Goal: Task Accomplishment & Management: Use online tool/utility

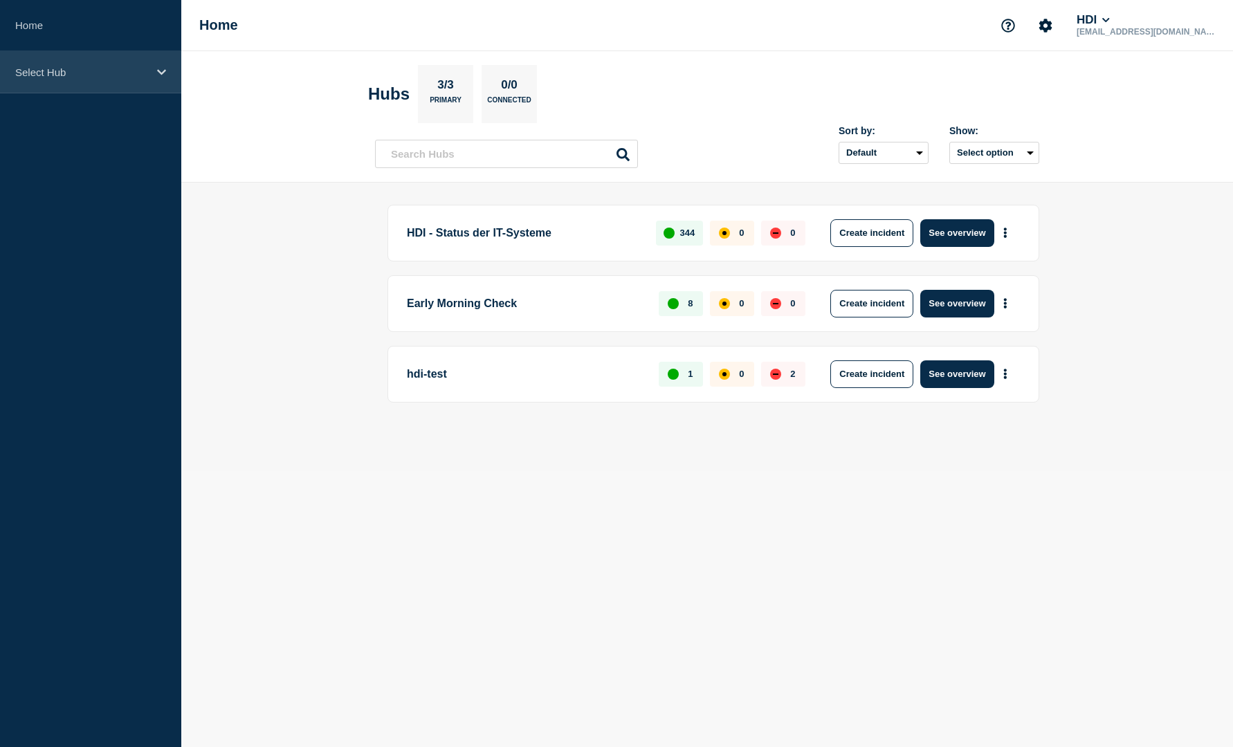
click at [157, 74] on icon at bounding box center [161, 72] width 9 height 10
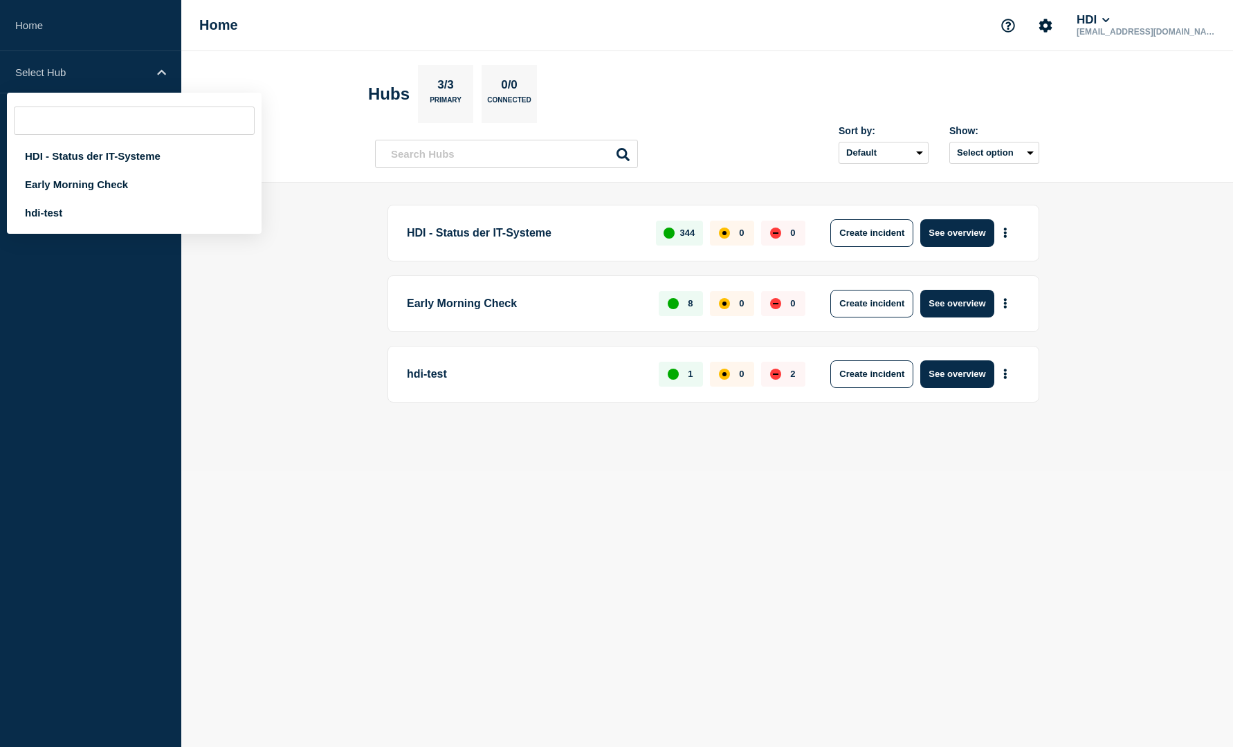
click at [334, 275] on main "HDI - Status der IT-Systeme 344 0 0 Create incident See overview Early Morning …" at bounding box center [707, 327] width 1052 height 289
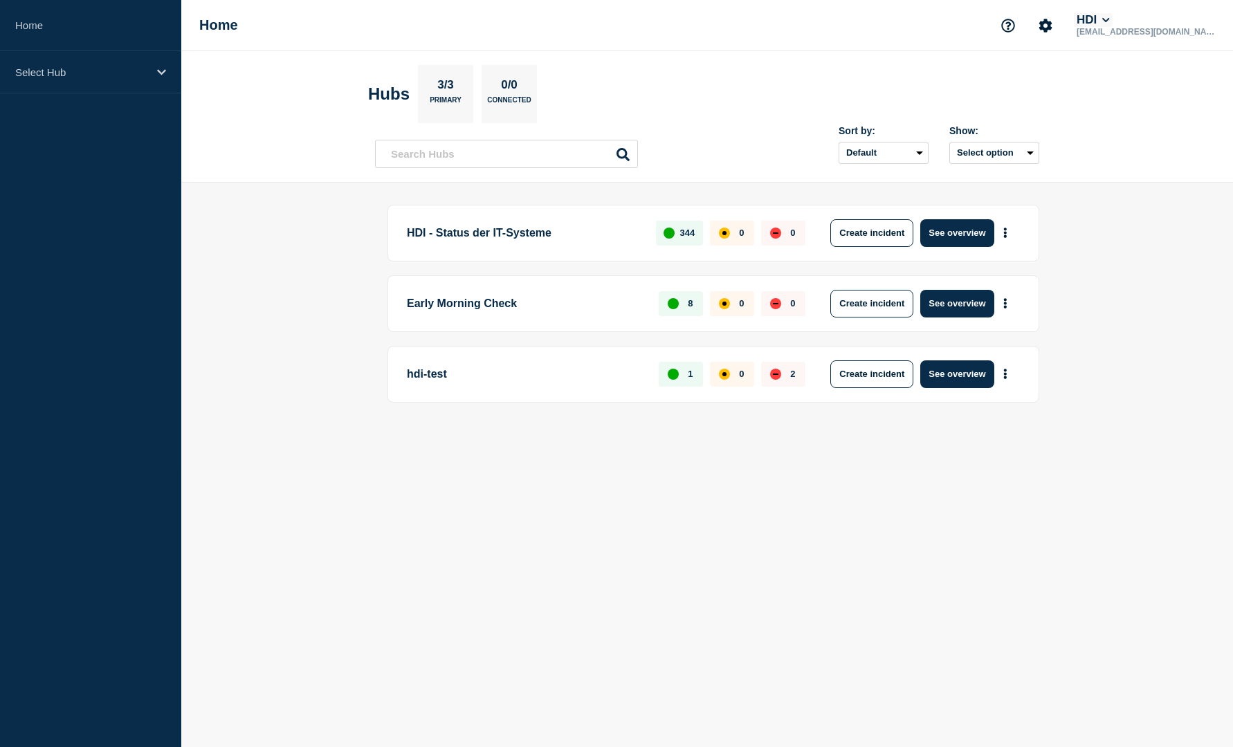
click at [1110, 16] on icon at bounding box center [1106, 20] width 8 height 8
click at [1052, 26] on icon "Account settings" at bounding box center [1045, 25] width 13 height 13
click at [1161, 298] on main "HDI - Status der IT-Systeme 344 0 0 Create incident See overview Early Morning …" at bounding box center [707, 327] width 1052 height 289
click at [296, 336] on main "HDI - Status der IT-Systeme 344 0 0 Create incident See overview Early Morning …" at bounding box center [707, 327] width 1052 height 289
click at [92, 71] on p "Select Hub" at bounding box center [81, 72] width 133 height 12
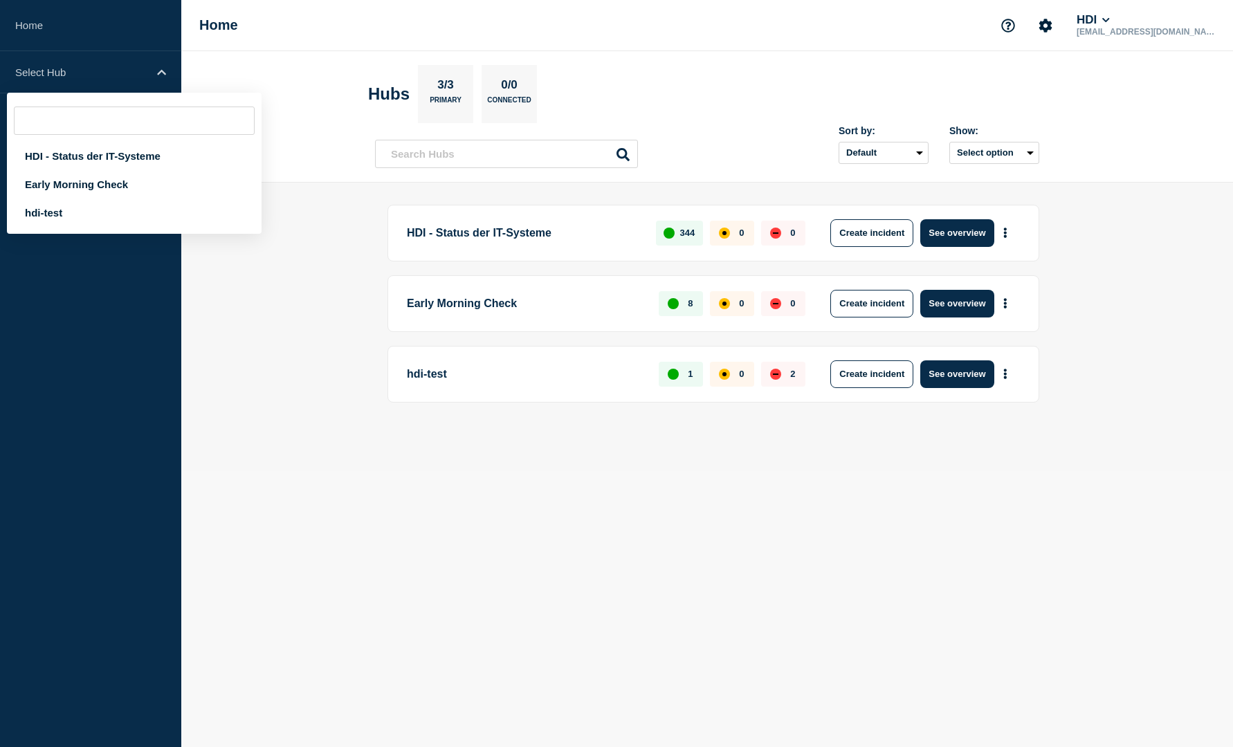
click at [799, 523] on body "Home Select Hub HDI - Status der IT-Systeme Early Morning Check hdi-test Home H…" at bounding box center [616, 373] width 1233 height 747
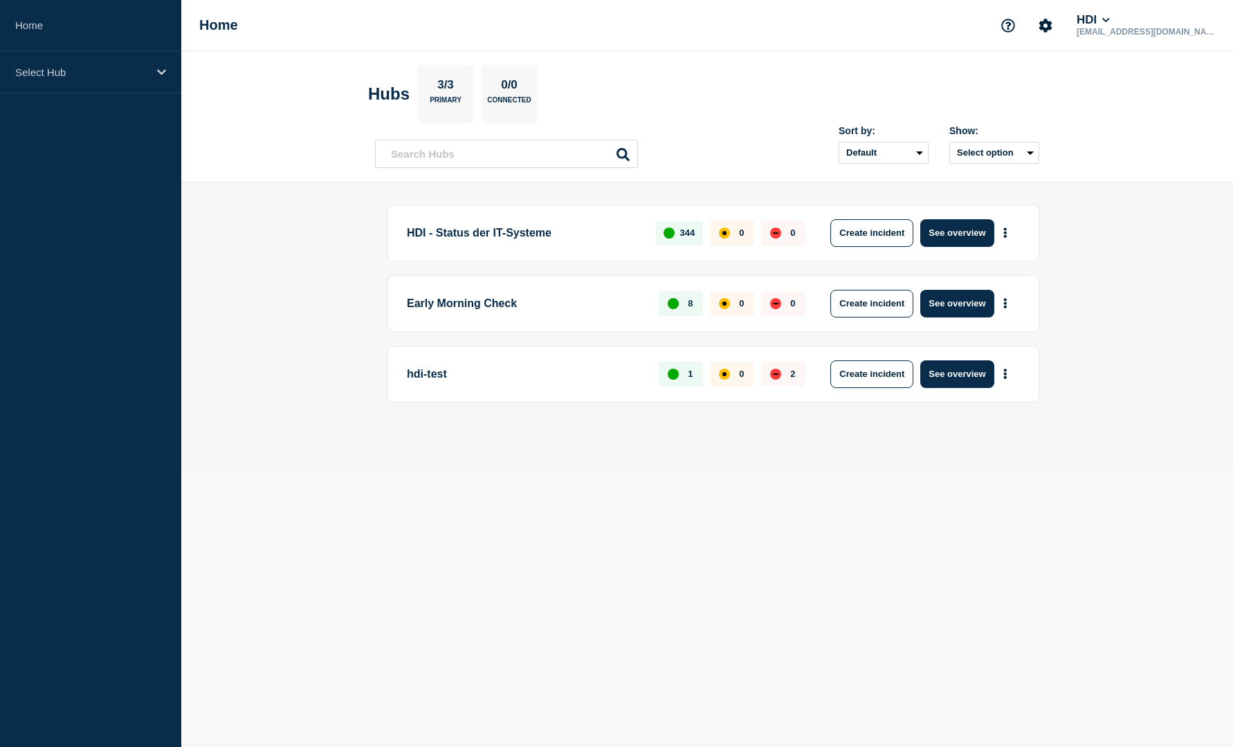
click at [1042, 574] on body "Home Select Hub Home HDI [EMAIL_ADDRESS][DOMAIN_NAME] Hubs 3/3 Primary 0/0 Conn…" at bounding box center [616, 373] width 1233 height 747
click at [953, 234] on button "See overview" at bounding box center [956, 233] width 73 height 28
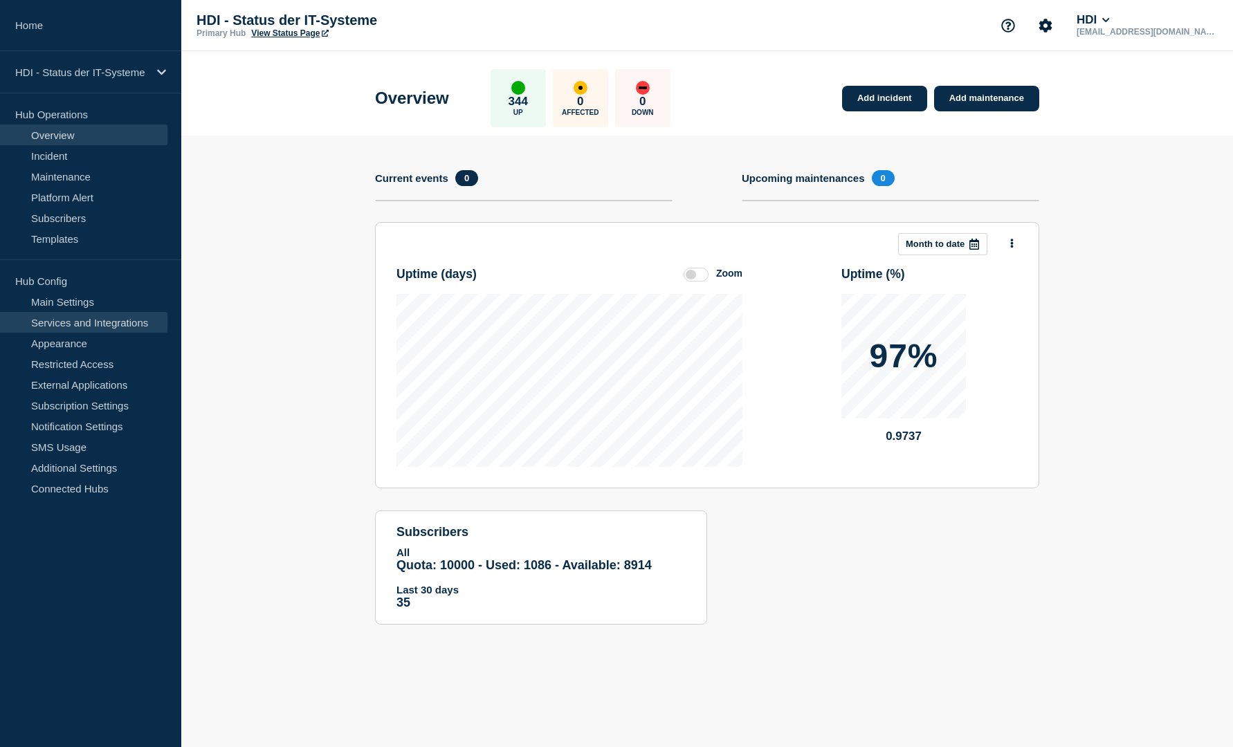
click at [95, 324] on link "Services and Integrations" at bounding box center [83, 322] width 167 height 21
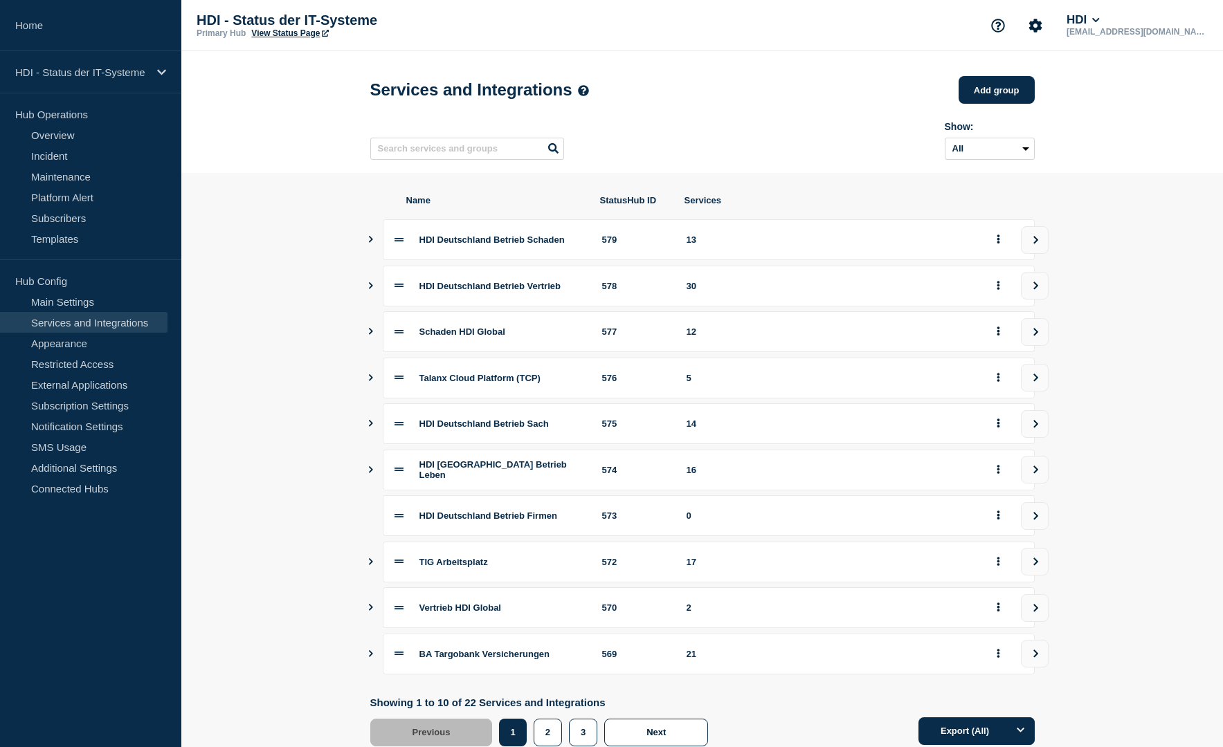
scroll to position [48, 0]
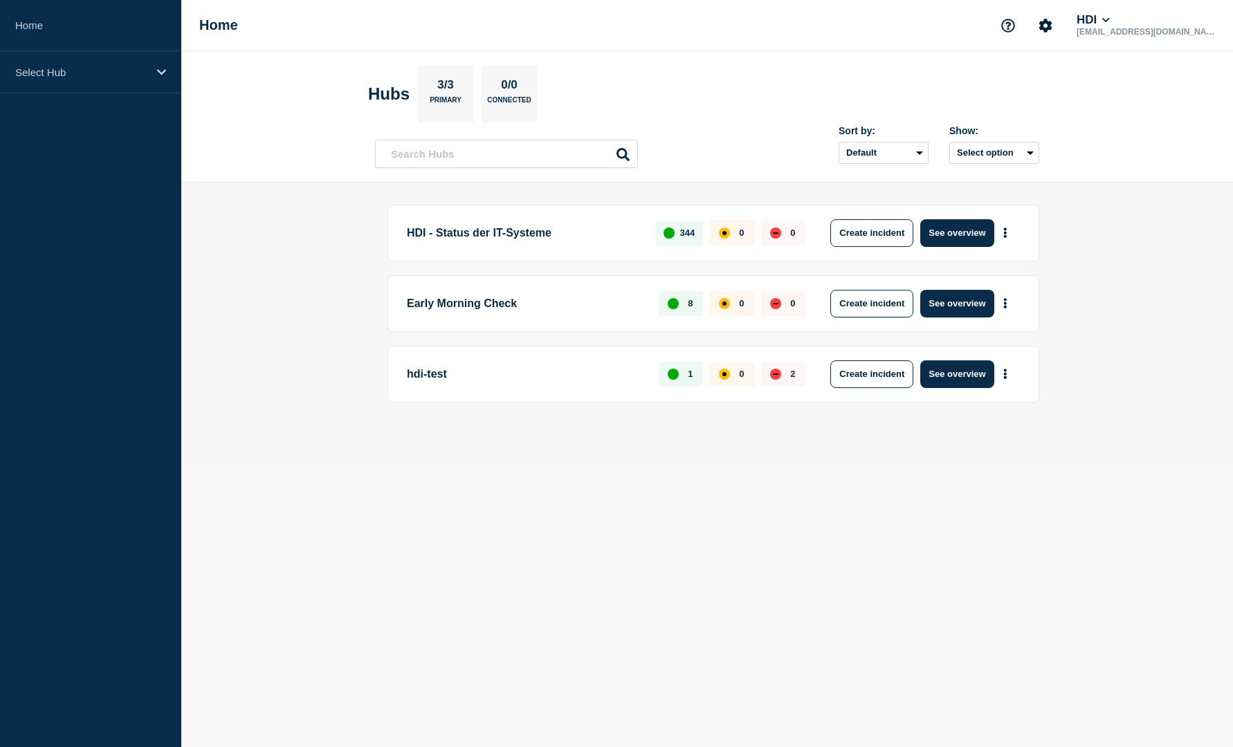
click at [264, 318] on main "HDI - Status der IT-Systeme 344 0 0 Create incident See overview Early Morning …" at bounding box center [707, 327] width 1052 height 289
click at [157, 71] on icon at bounding box center [161, 72] width 9 height 10
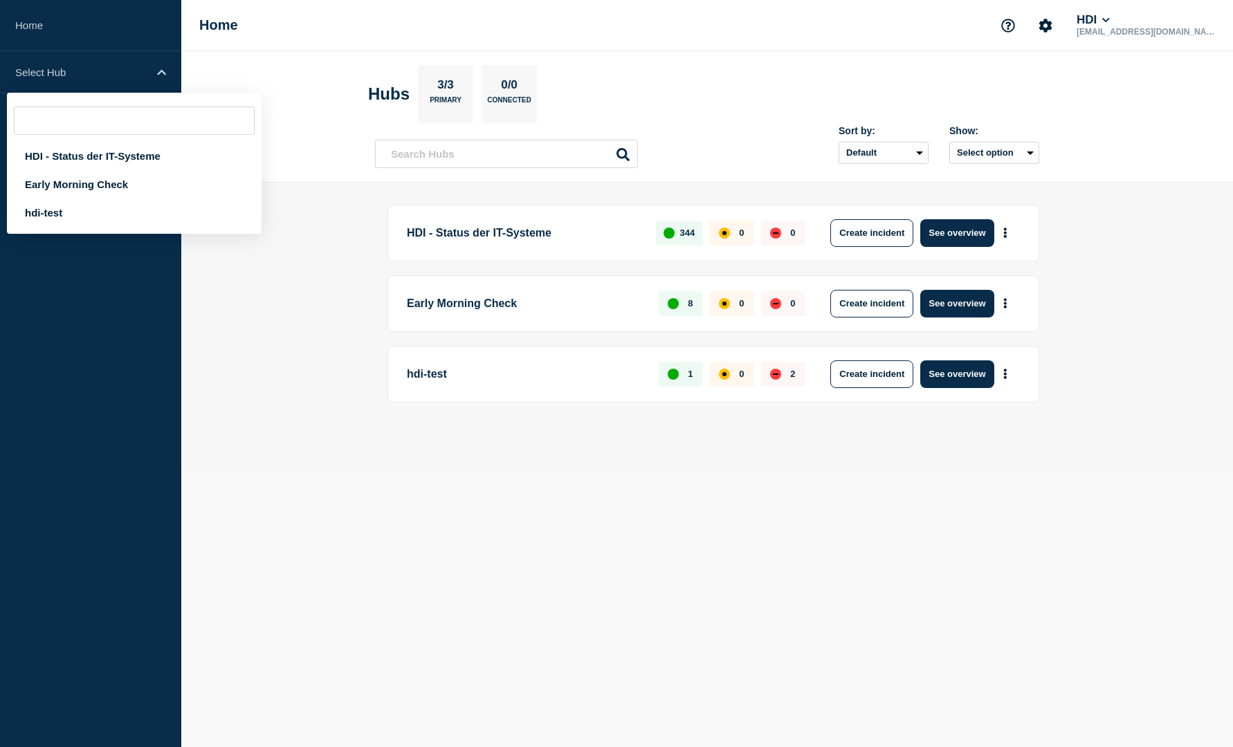
click at [339, 308] on main "HDI - Status der IT-Systeme 344 0 0 Create incident See overview Early Morning …" at bounding box center [707, 327] width 1052 height 289
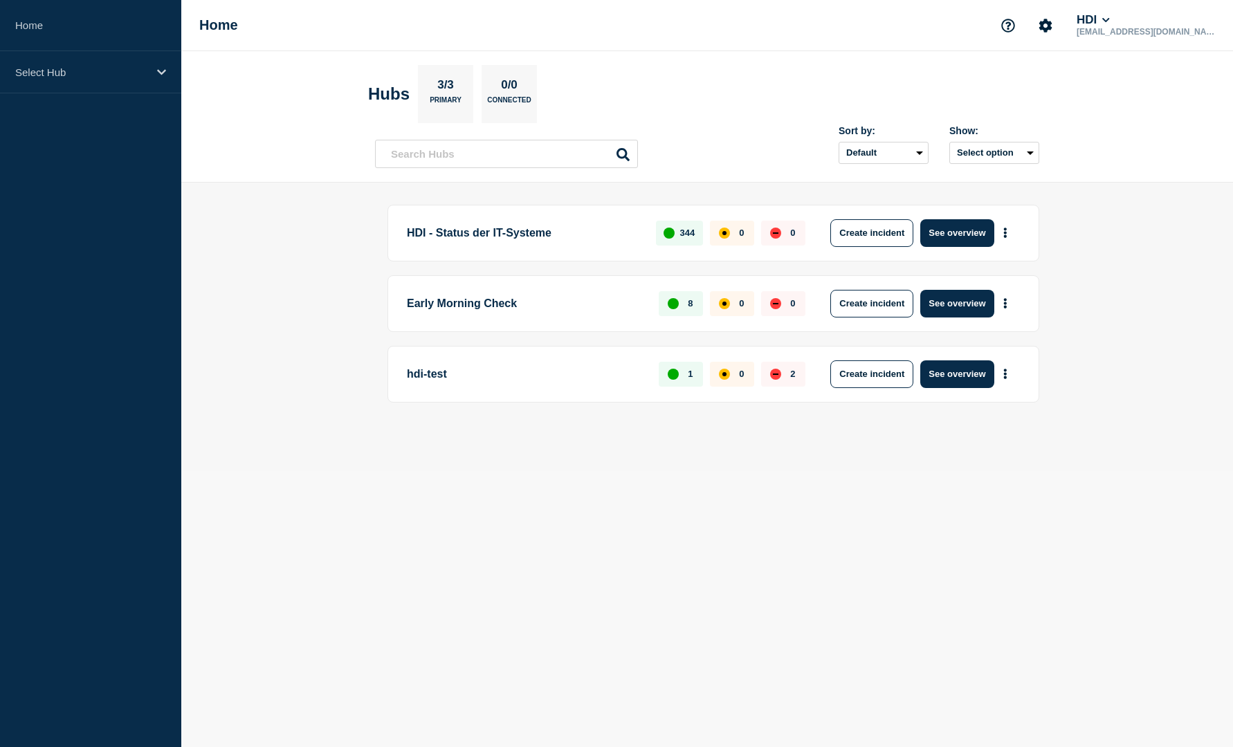
click at [334, 317] on main "HDI - Status der IT-Systeme 344 0 0 Create incident See overview Early Morning …" at bounding box center [707, 327] width 1052 height 289
click at [666, 533] on body "Home Select Hub Home HDI [EMAIL_ADDRESS][DOMAIN_NAME] Hubs 3/3 Primary 0/0 Conn…" at bounding box center [616, 373] width 1233 height 747
click at [163, 70] on icon at bounding box center [161, 72] width 9 height 10
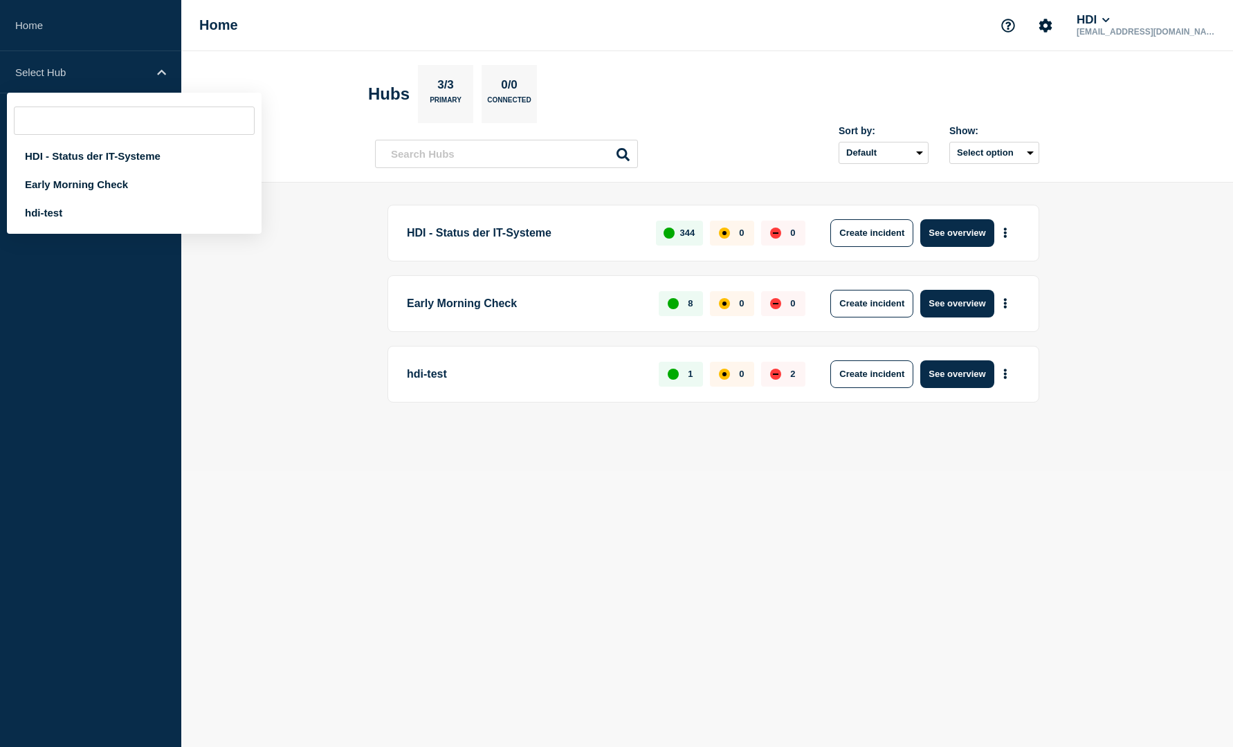
click at [93, 422] on aside "Home Select Hub HDI - Status der IT-Systeme Early Morning Check hdi-test" at bounding box center [90, 373] width 181 height 747
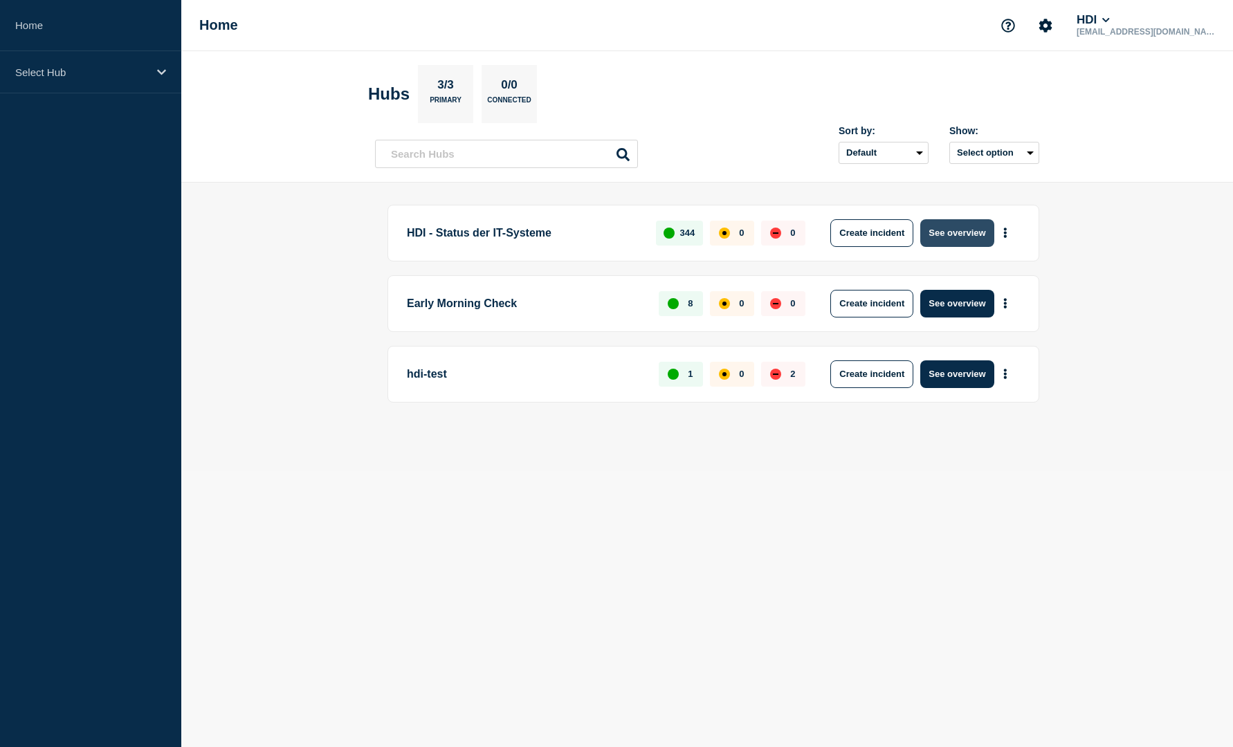
click at [951, 232] on button "See overview" at bounding box center [956, 233] width 73 height 28
click at [1052, 24] on icon "Account settings" at bounding box center [1045, 25] width 13 height 13
click at [1146, 231] on main "HDI - Status der IT-Systeme 344 0 0 Create incident See overview Early Morning …" at bounding box center [707, 327] width 1052 height 289
click at [1104, 487] on body "Home Select Hub Home HDI [EMAIL_ADDRESS][DOMAIN_NAME] Hubs 3/3 Primary 0/0 Conn…" at bounding box center [616, 373] width 1233 height 747
click at [394, 476] on body "Home Select Hub Home HDI [EMAIL_ADDRESS][DOMAIN_NAME] Hubs 3/3 Primary 0/0 Conn…" at bounding box center [616, 373] width 1233 height 747
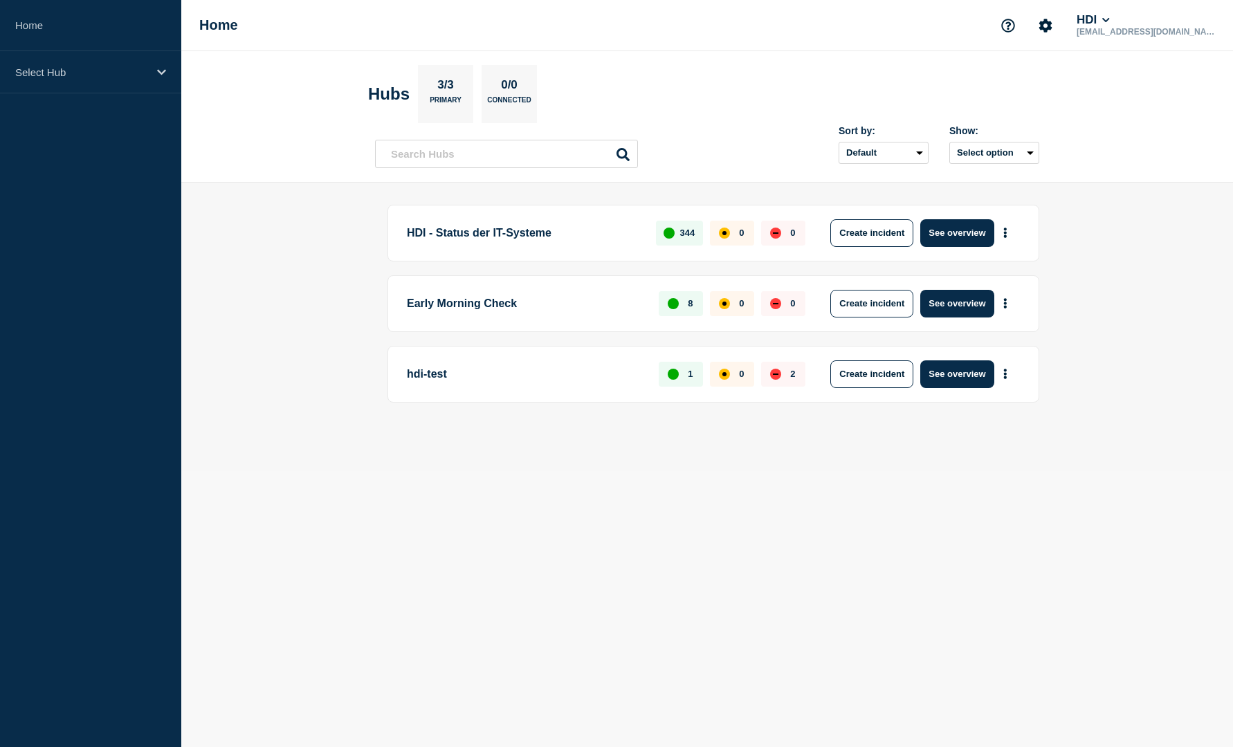
click at [670, 545] on body "Home Select Hub Home HDI [EMAIL_ADDRESS][DOMAIN_NAME] Hubs 3/3 Primary 0/0 Conn…" at bounding box center [616, 373] width 1233 height 747
click at [522, 742] on body "Home Select Hub Home HDI [EMAIL_ADDRESS][DOMAIN_NAME] Hubs 3/3 Primary 0/0 Conn…" at bounding box center [616, 373] width 1233 height 747
click at [161, 67] on icon at bounding box center [161, 72] width 9 height 10
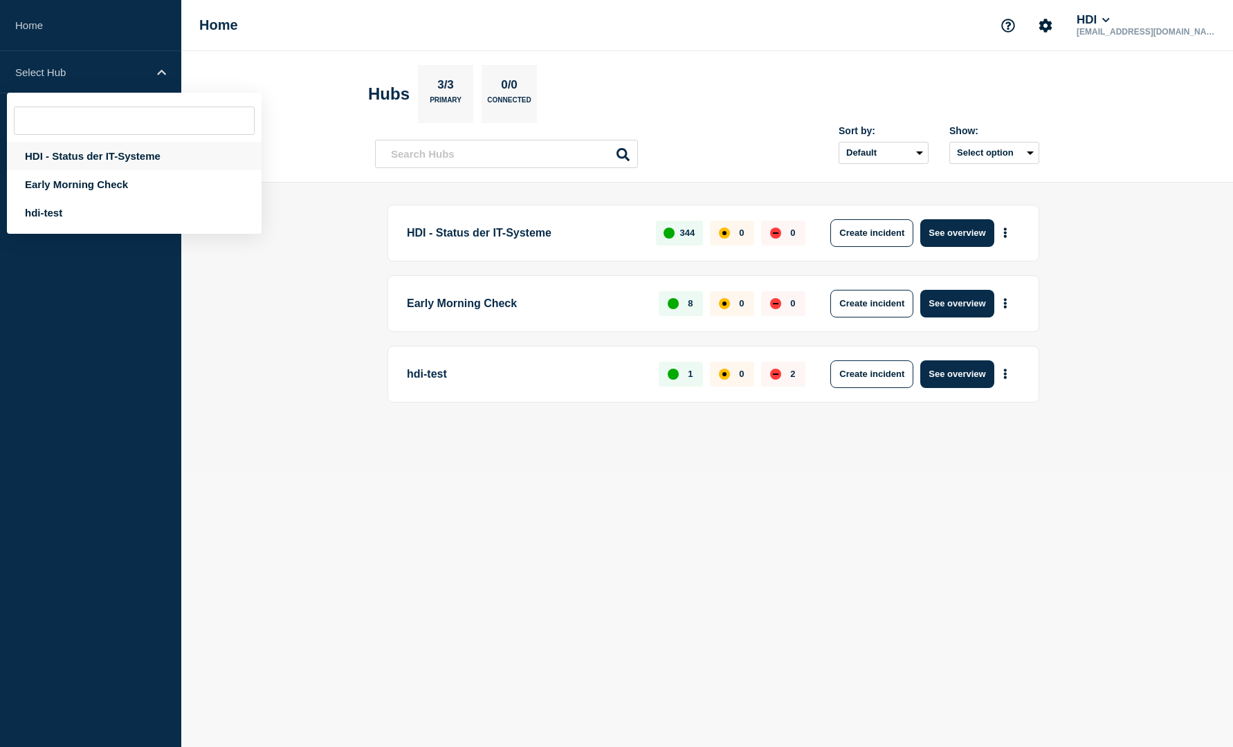
click at [131, 157] on div "HDI - Status der IT-Systeme" at bounding box center [134, 156] width 255 height 28
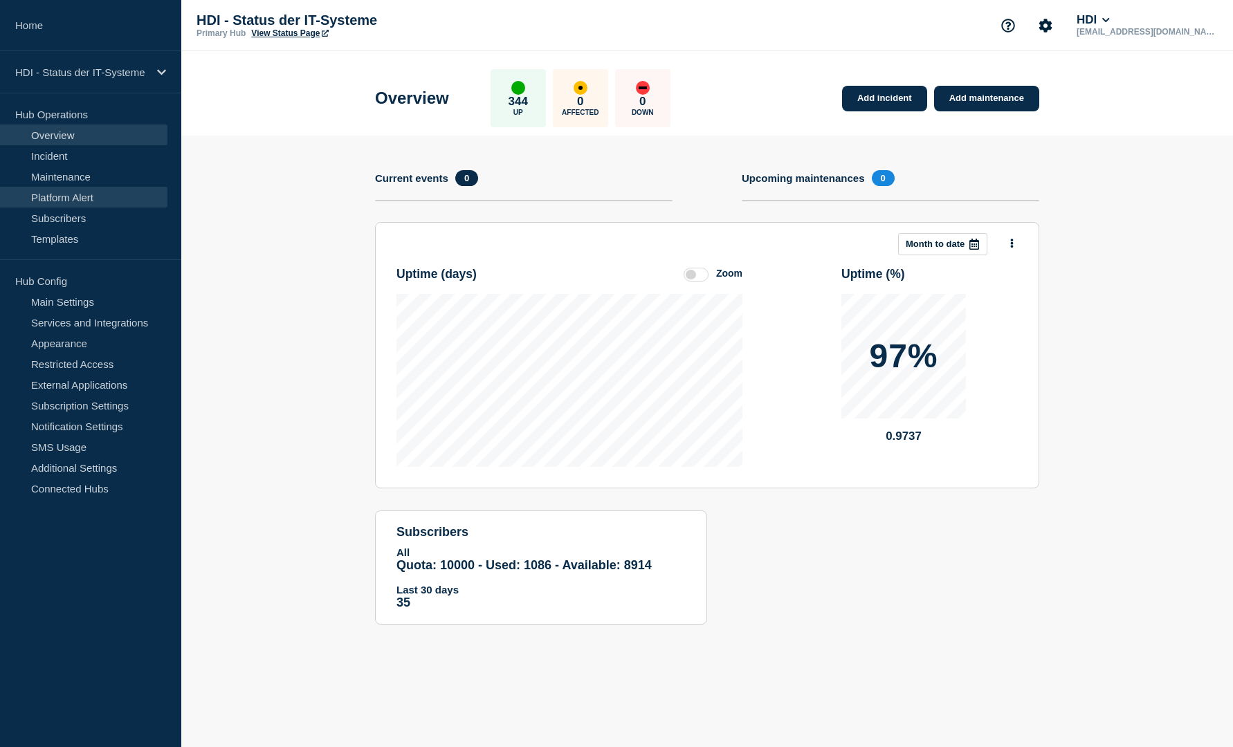
click at [78, 194] on link "Platform Alert" at bounding box center [83, 197] width 167 height 21
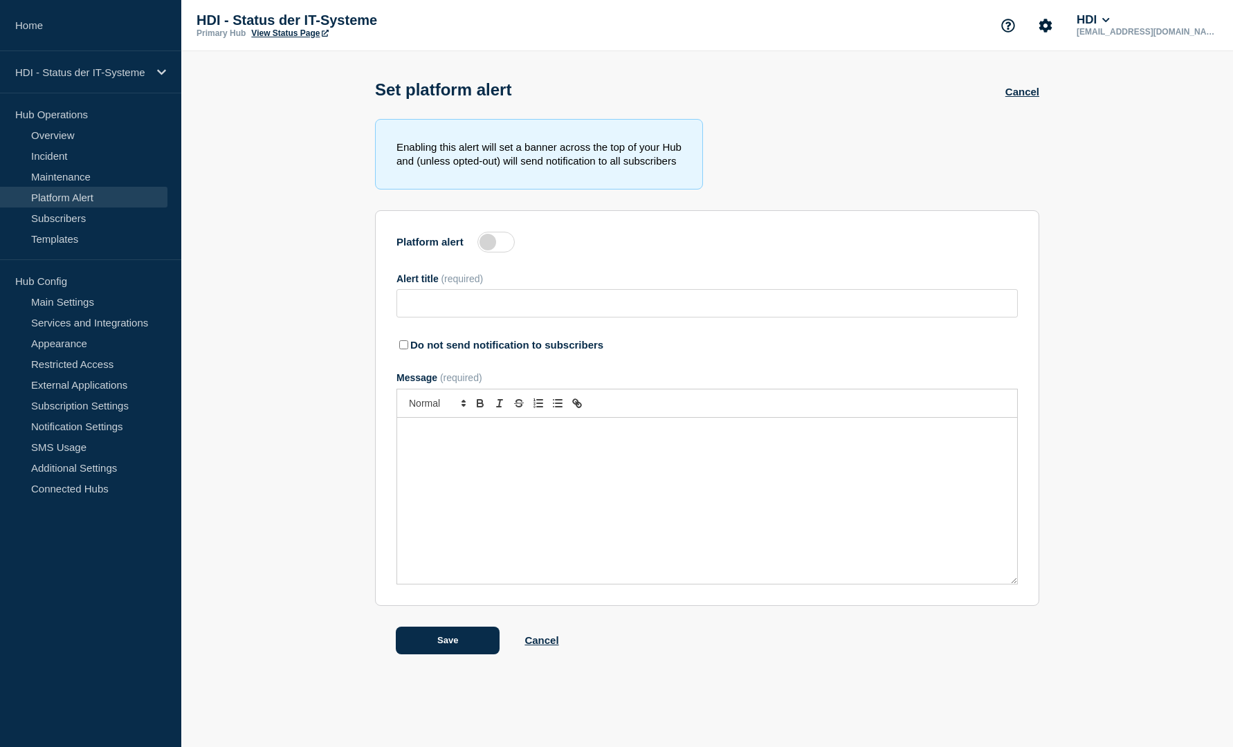
type input "System failure across the board - is solved"
click at [1026, 90] on link "Cancel" at bounding box center [1022, 92] width 34 height 12
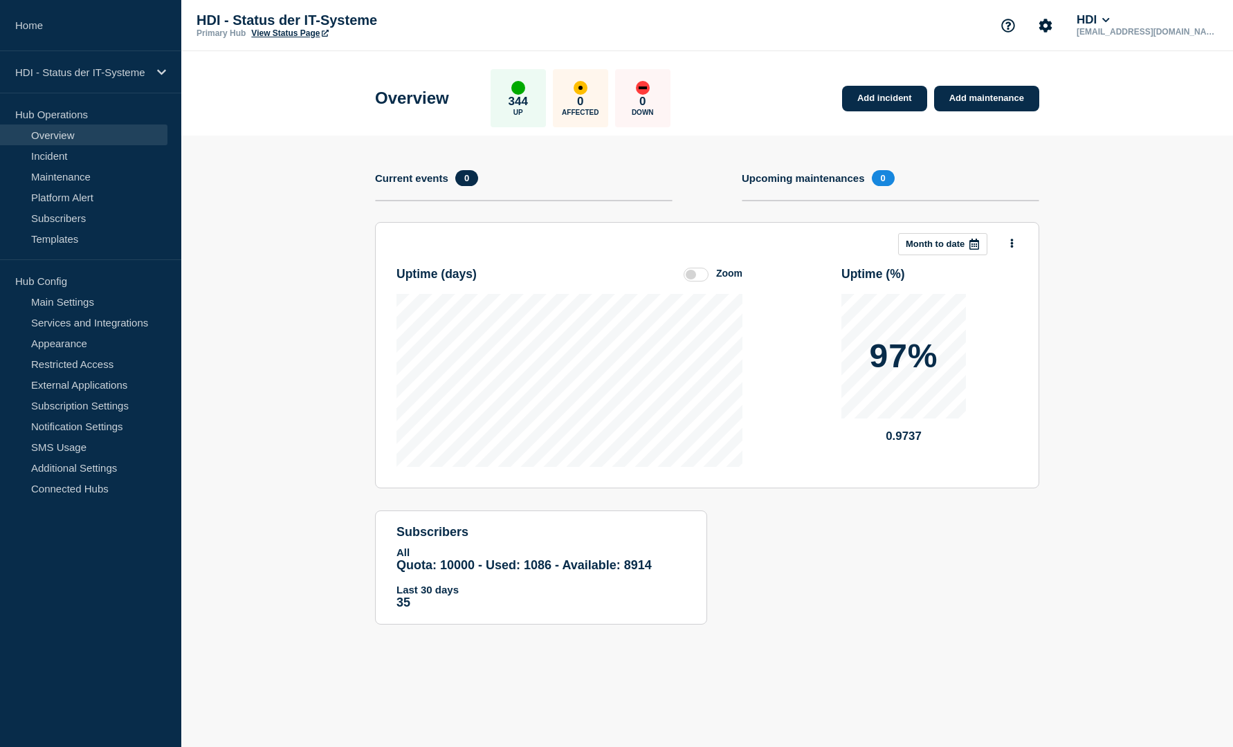
click at [1135, 470] on section "Add incident Add maintenance Current events 0 Upcoming maintenances 0 This mont…" at bounding box center [707, 391] width 1052 height 510
click at [313, 302] on section "Add incident Add maintenance Current events 0 Upcoming maintenances 0 This mont…" at bounding box center [707, 391] width 1052 height 510
